Goal: Task Accomplishment & Management: Manage account settings

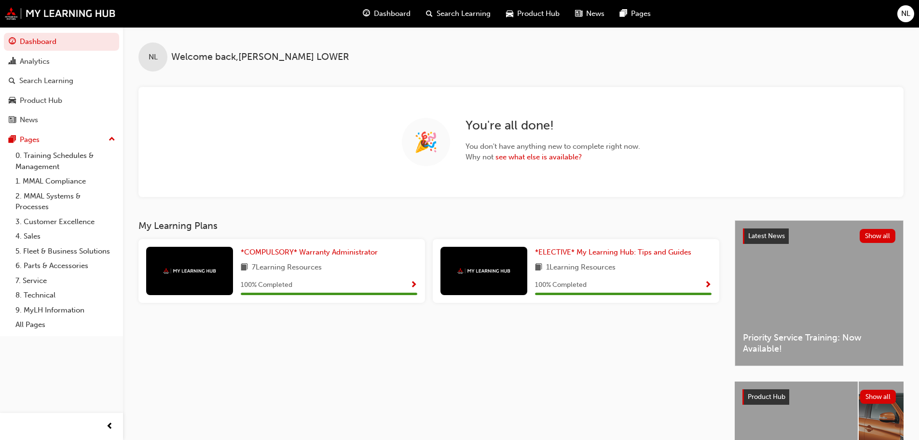
click at [905, 11] on span "NL" at bounding box center [906, 13] width 9 height 11
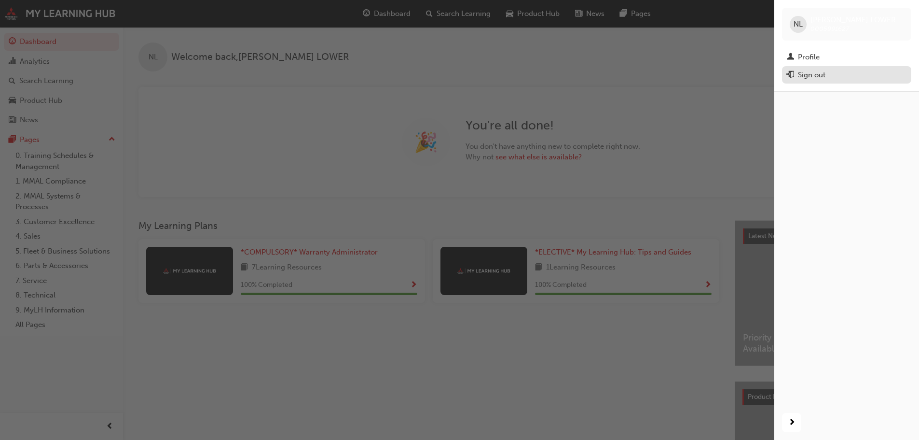
click at [817, 71] on div "Sign out" at bounding box center [812, 75] width 28 height 11
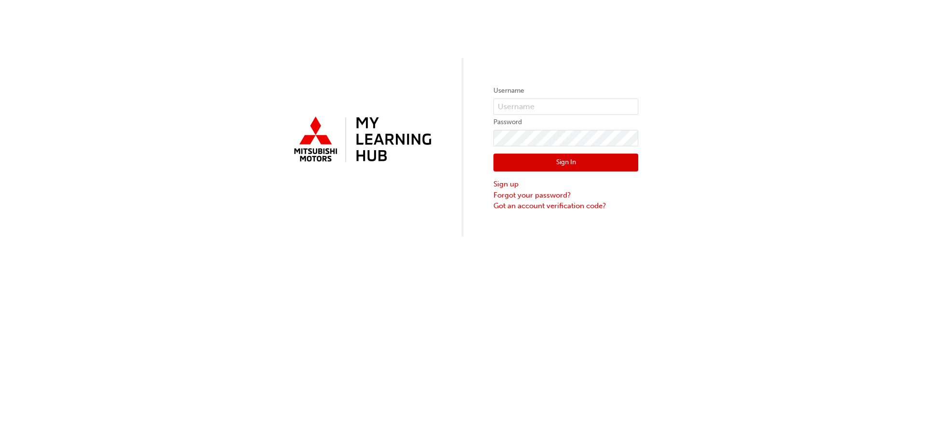
click at [542, 93] on label "Username" at bounding box center [565, 91] width 145 height 12
click at [528, 106] on input "text" at bounding box center [565, 106] width 145 height 16
type input "19629"
drag, startPoint x: 541, startPoint y: 110, endPoint x: 477, endPoint y: 115, distance: 63.9
click at [477, 115] on div "Username 19629 Password Sign In Sign up Forgot your password? Got an account ve…" at bounding box center [463, 118] width 927 height 237
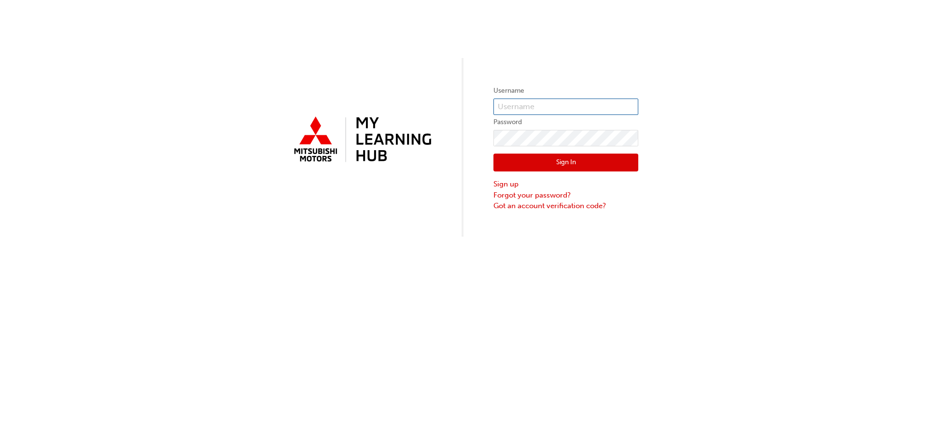
click at [564, 108] on input "text" at bounding box center [565, 106] width 145 height 16
paste input "N738NLOWER"
type input "N738NLOWER"
click at [523, 161] on button "Sign In" at bounding box center [565, 162] width 145 height 18
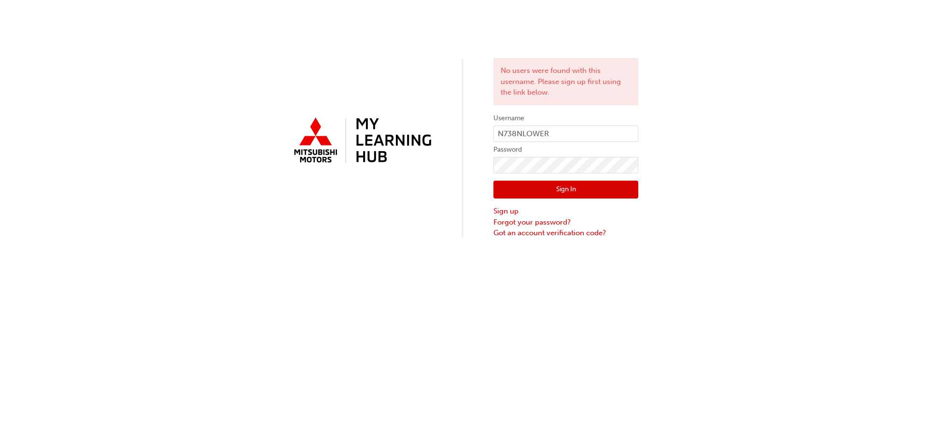
click at [571, 190] on button "Sign In" at bounding box center [565, 190] width 145 height 18
click at [525, 225] on link "Forgot your password?" at bounding box center [565, 222] width 145 height 11
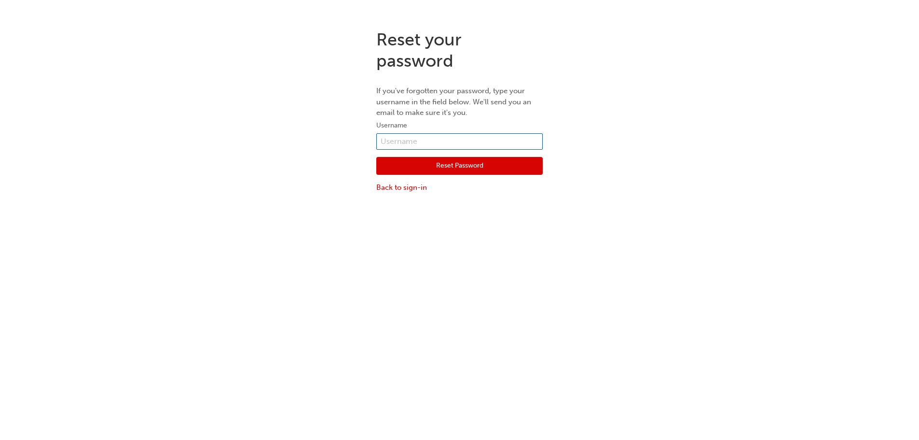
click at [444, 147] on input "text" at bounding box center [459, 141] width 167 height 16
click at [431, 141] on input "text" at bounding box center [459, 141] width 167 height 16
paste input "N738NLOWER"
type input "N738NLOWER"
click at [399, 168] on button "Reset Password" at bounding box center [459, 166] width 167 height 18
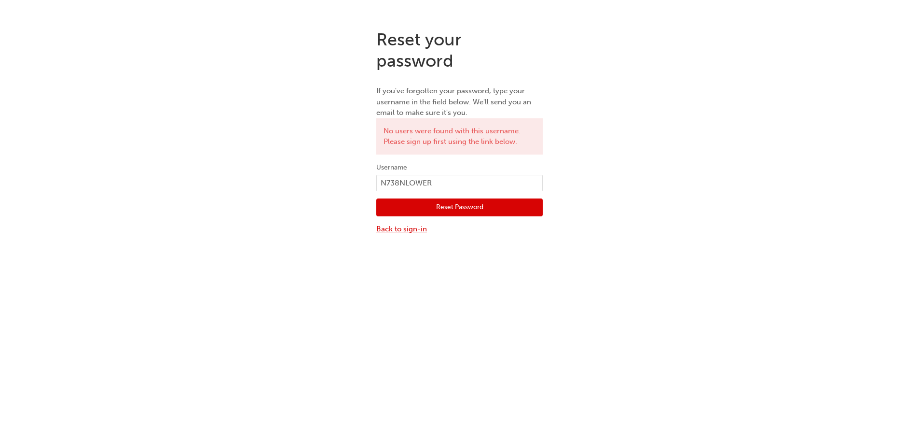
click at [406, 225] on link "Back to sign-in" at bounding box center [459, 228] width 167 height 11
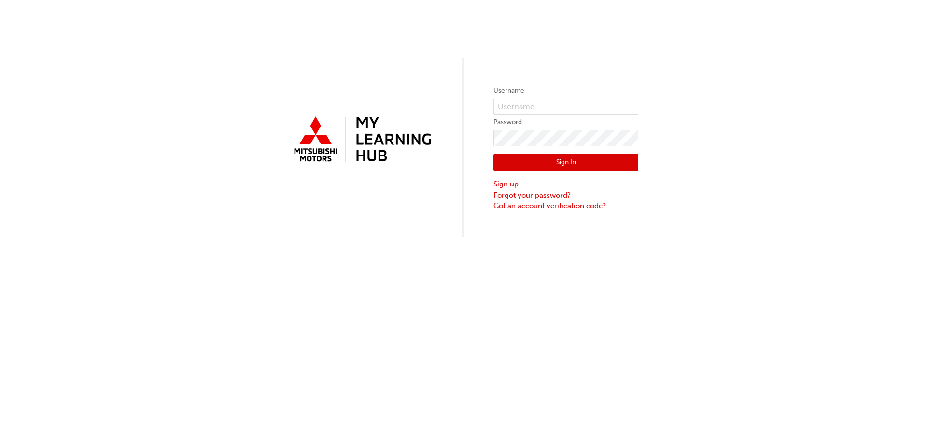
click at [501, 185] on link "Sign up" at bounding box center [565, 184] width 145 height 11
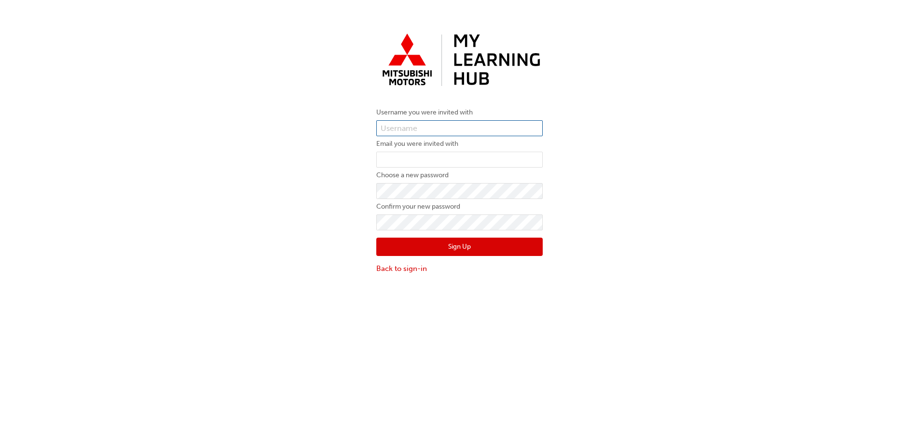
click at [419, 124] on input "text" at bounding box center [459, 128] width 167 height 16
paste input "N738NLOWER"
type input "N738NLOWER"
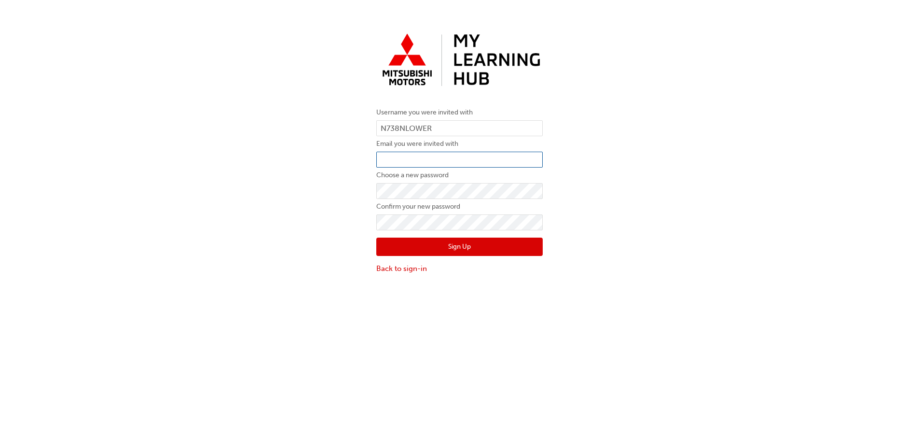
click at [450, 156] on input "email" at bounding box center [459, 160] width 167 height 16
paste input "nataliel@tynan.com.au"
type input "nataliel@tynan.com.au"
click at [394, 248] on button "Sign Up" at bounding box center [459, 246] width 167 height 18
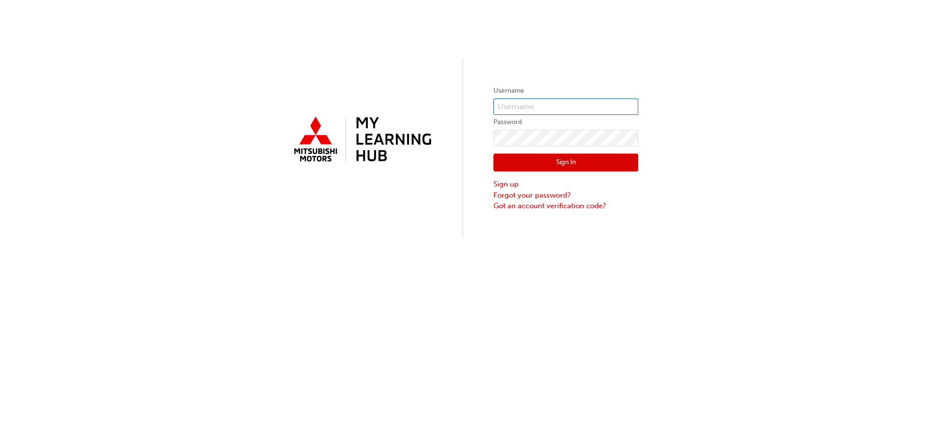
click at [559, 105] on input "text" at bounding box center [565, 106] width 145 height 16
type input "19629"
click at [543, 167] on button "Sign In" at bounding box center [565, 162] width 145 height 18
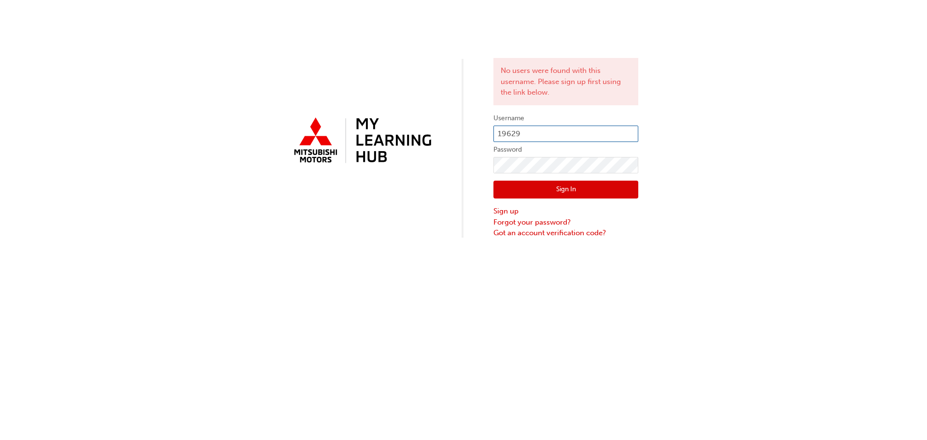
click at [535, 135] on input "19629" at bounding box center [565, 133] width 145 height 16
drag, startPoint x: 537, startPoint y: 133, endPoint x: 460, endPoint y: 132, distance: 77.2
click at [460, 132] on div "No users were found with this username. Please sign up first using the link bel…" at bounding box center [463, 119] width 927 height 238
click at [532, 127] on input "19629" at bounding box center [565, 133] width 145 height 16
click at [531, 221] on link "Forgot your password?" at bounding box center [565, 222] width 145 height 11
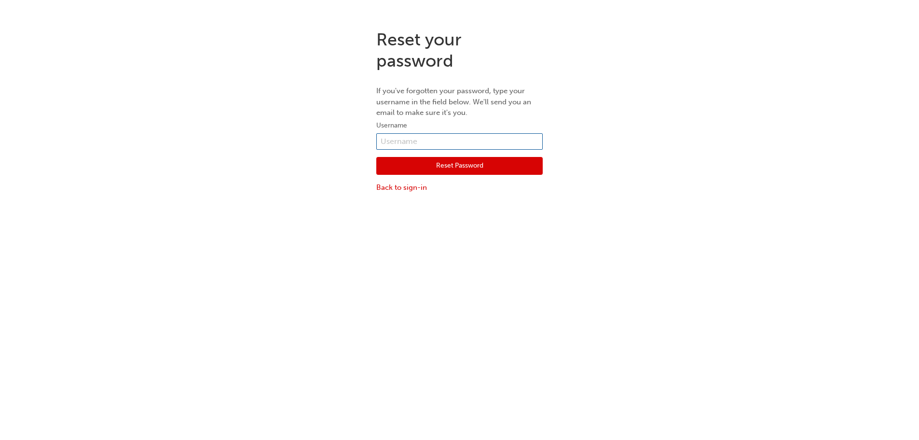
click at [410, 142] on input "text" at bounding box center [459, 141] width 167 height 16
paste input "NATALIE LOWER"
type input "NATALIE LOWER"
click at [398, 161] on button "Reset Password" at bounding box center [459, 166] width 167 height 18
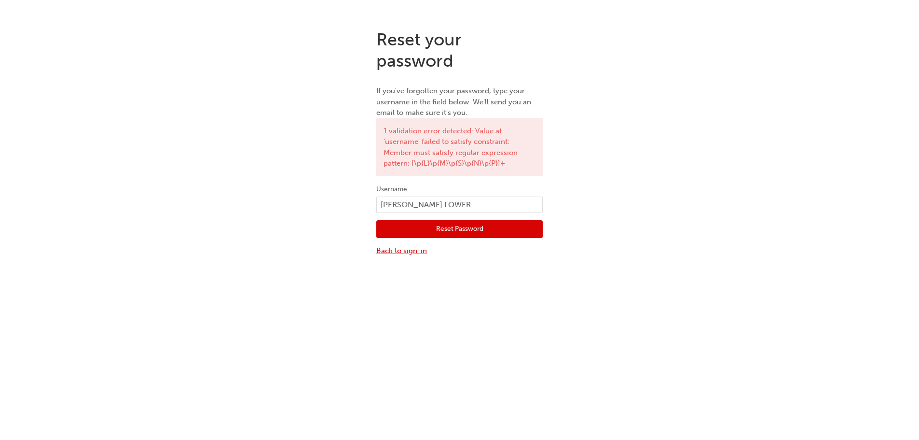
click at [403, 254] on link "Back to sign-in" at bounding box center [459, 250] width 167 height 11
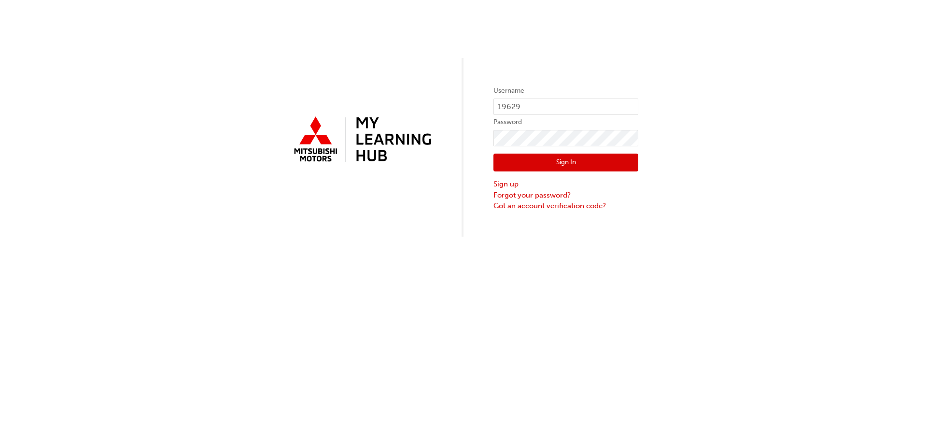
click at [552, 93] on label "Username" at bounding box center [565, 91] width 145 height 12
click at [547, 110] on input "19629" at bounding box center [565, 106] width 145 height 16
paste input "nataliel@tynan.com.au"
type input "nataliel@tynan.com.au"
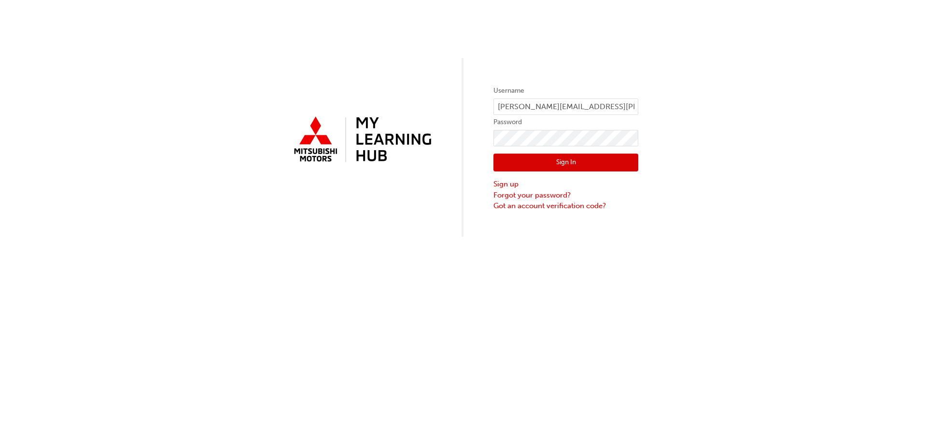
click at [518, 159] on button "Sign In" at bounding box center [565, 162] width 145 height 18
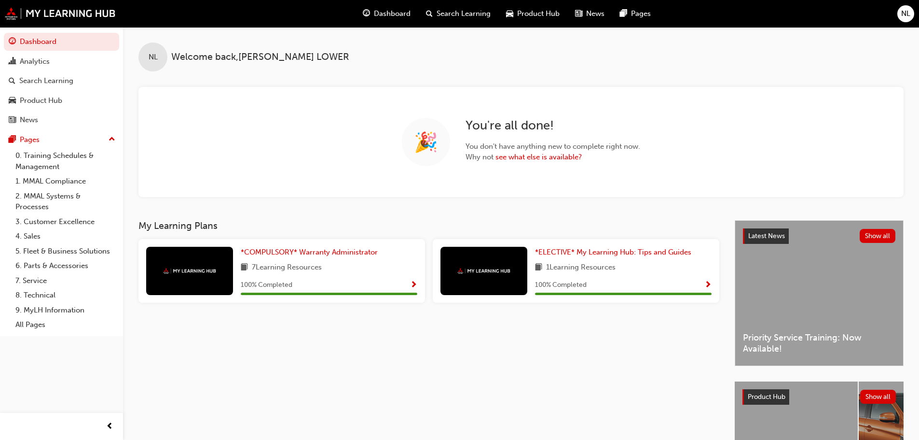
click at [391, 10] on span "Dashboard" at bounding box center [392, 13] width 37 height 11
